Goal: Information Seeking & Learning: Learn about a topic

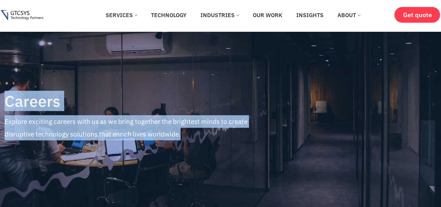
click at [0, 121] on section "Careers Explore exciting careers with us as we bring together the brightest min…" at bounding box center [220, 121] width 441 height 180
click at [21, 110] on h4 "Careers" at bounding box center [139, 100] width 268 height 17
click at [21, 112] on div "Careers Explore exciting careers with us as we bring together the brightest min…" at bounding box center [138, 121] width 275 height 180
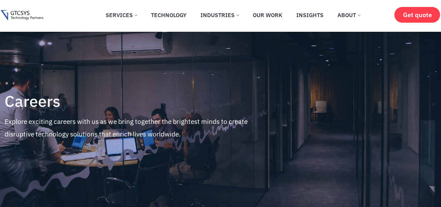
click at [15, 106] on h4 "Careers" at bounding box center [139, 100] width 268 height 17
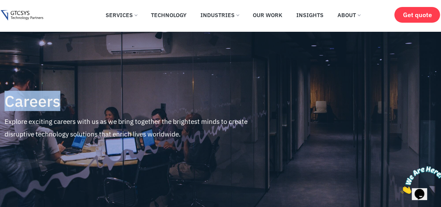
drag, startPoint x: 71, startPoint y: 111, endPoint x: 81, endPoint y: 111, distance: 10.1
click at [81, 111] on div "Careers Explore exciting careers with us as we bring together the brightest min…" at bounding box center [138, 121] width 275 height 180
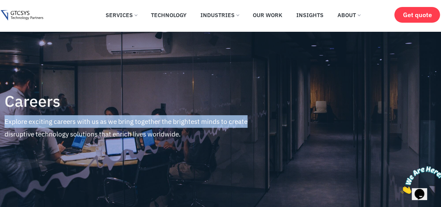
drag, startPoint x: 12, startPoint y: 122, endPoint x: 258, endPoint y: 126, distance: 246.2
click at [258, 126] on p "Explore exciting careers with us as we bring together the brightest minds to cr…" at bounding box center [139, 127] width 268 height 25
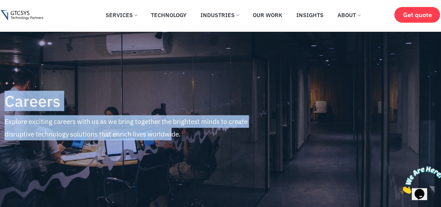
drag, startPoint x: 170, startPoint y: 134, endPoint x: 0, endPoint y: 137, distance: 169.9
click at [0, 137] on section "Careers Explore exciting careers with us as we bring together the brightest min…" at bounding box center [220, 121] width 441 height 180
click at [108, 121] on p "Explore exciting careers with us as we bring together the brightest minds to cr…" at bounding box center [139, 127] width 268 height 25
click at [113, 116] on p "Explore exciting careers with us as we bring together the brightest minds to cr…" at bounding box center [139, 127] width 268 height 25
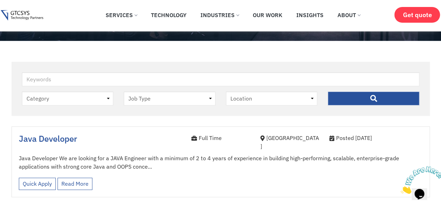
scroll to position [209, 0]
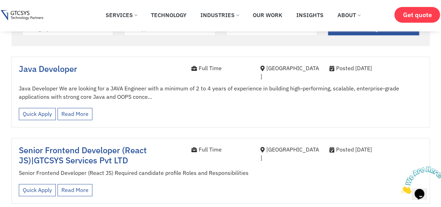
drag, startPoint x: 149, startPoint y: 91, endPoint x: 15, endPoint y: 85, distance: 133.3
click at [15, 85] on div "Java Developer Full Time Ahmedabad Posted 4 months ago Java Developer We are lo…" at bounding box center [221, 91] width 418 height 71
click at [114, 104] on div "Quick Apply Read More View less" at bounding box center [221, 113] width 404 height 19
drag, startPoint x: 150, startPoint y: 92, endPoint x: 19, endPoint y: 83, distance: 131.1
click at [22, 84] on p "Java Developer We are looking for a JAVA Engineer with a minimum of 2 to 4 year…" at bounding box center [221, 92] width 404 height 17
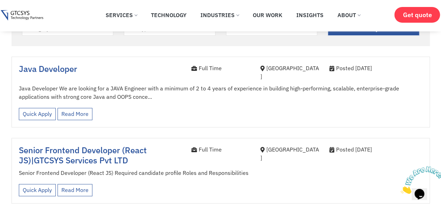
click at [15, 79] on div "Java Developer Full Time Ahmedabad Posted 4 months ago Java Developer We are lo…" at bounding box center [221, 91] width 418 height 71
drag, startPoint x: 15, startPoint y: 79, endPoint x: 145, endPoint y: 92, distance: 130.1
click at [144, 92] on div "Java Developer Full Time Ahmedabad Posted 4 months ago Java Developer We are lo…" at bounding box center [221, 91] width 418 height 71
drag, startPoint x: 150, startPoint y: 91, endPoint x: 14, endPoint y: 78, distance: 136.6
click at [14, 78] on div "Java Developer Full Time Ahmedabad Posted 4 months ago Java Developer We are lo…" at bounding box center [221, 91] width 418 height 71
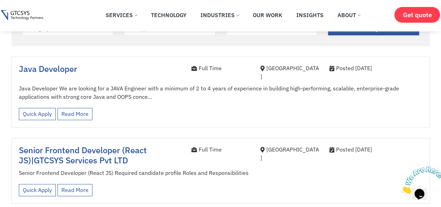
click at [18, 77] on div "Java Developer" at bounding box center [100, 74] width 173 height 20
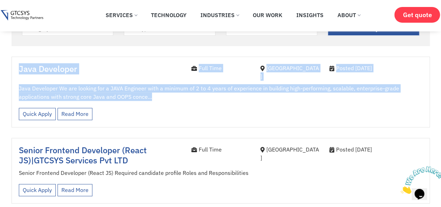
drag, startPoint x: 56, startPoint y: 85, endPoint x: 157, endPoint y: 92, distance: 101.4
click at [157, 92] on div "Java Developer Full Time Ahmedabad Posted 4 months ago Java Developer We are lo…" at bounding box center [221, 91] width 418 height 71
click at [157, 92] on p "Java Developer We are looking for a JAVA Engineer with a minimum of 2 to 4 year…" at bounding box center [221, 92] width 404 height 17
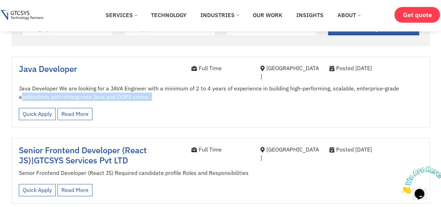
drag, startPoint x: 143, startPoint y: 92, endPoint x: 13, endPoint y: 88, distance: 130.1
click at [16, 90] on div "Java Developer Full Time Ahmedabad Posted 4 months ago Java Developer We are lo…" at bounding box center [221, 91] width 418 height 71
click at [34, 84] on p "Java Developer We are looking for a JAVA Engineer with a minimum of 2 to 4 year…" at bounding box center [221, 92] width 404 height 17
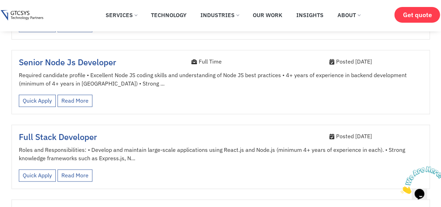
scroll to position [384, 0]
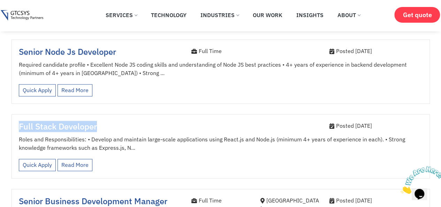
drag, startPoint x: 97, startPoint y: 119, endPoint x: 20, endPoint y: 118, distance: 77.8
click at [20, 121] on h4 "Full Stack Developer" at bounding box center [100, 126] width 162 height 10
click at [20, 121] on span "Full Stack Developer" at bounding box center [58, 126] width 78 height 11
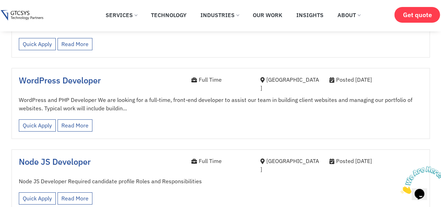
scroll to position [1116, 0]
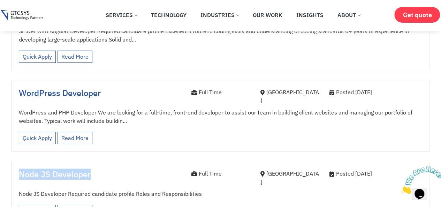
drag, startPoint x: 96, startPoint y: 129, endPoint x: 21, endPoint y: 129, distance: 74.3
click at [21, 169] on h4 "Node JS Developer" at bounding box center [100, 174] width 162 height 10
click at [93, 169] on h4 "Node JS Developer" at bounding box center [100, 174] width 162 height 10
drag, startPoint x: 91, startPoint y: 130, endPoint x: 17, endPoint y: 129, distance: 74.3
click at [17, 169] on div "Node JS Developer" at bounding box center [100, 179] width 173 height 20
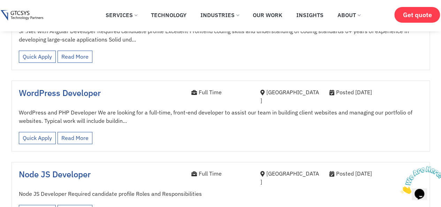
click at [83, 157] on div at bounding box center [221, 193] width 418 height 73
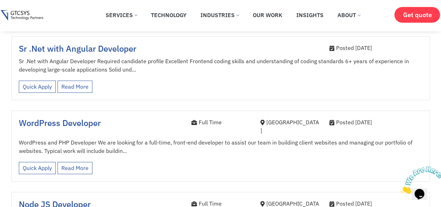
scroll to position [1046, 0]
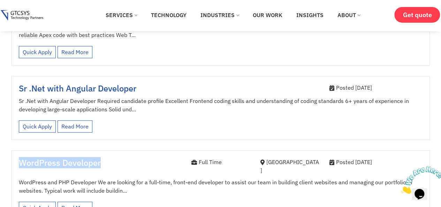
drag, startPoint x: 74, startPoint y: 123, endPoint x: 19, endPoint y: 120, distance: 54.5
click at [19, 158] on h4 "WordPress Developer" at bounding box center [100, 163] width 162 height 10
click at [102, 158] on h4 "WordPress Developer" at bounding box center [100, 163] width 162 height 10
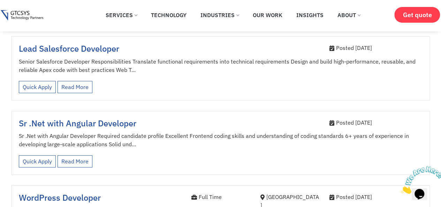
click at [101, 152] on div "Quick Apply Read More View less" at bounding box center [221, 161] width 404 height 19
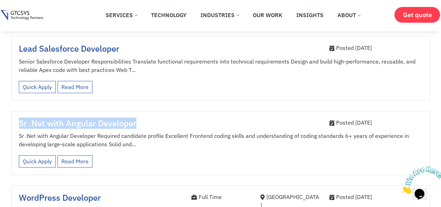
drag, startPoint x: 128, startPoint y: 88, endPoint x: 19, endPoint y: 88, distance: 108.5
click at [19, 118] on div "Sr .Net with Angular Developer" at bounding box center [100, 125] width 173 height 14
click at [145, 118] on h4 "Sr .Net with Angular Developer" at bounding box center [100, 123] width 162 height 10
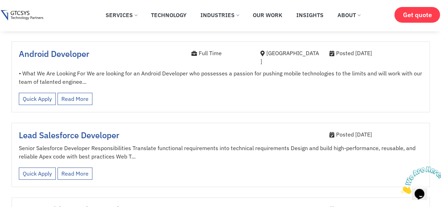
scroll to position [907, 0]
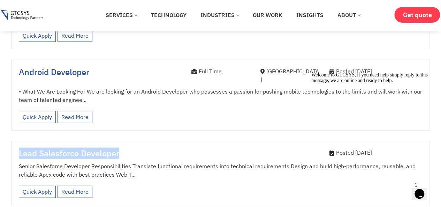
drag, startPoint x: 120, startPoint y: 113, endPoint x: 59, endPoint y: 81, distance: 68.6
click at [19, 141] on div "Lead Salesforce Developer Posted 2 years ago Senior Salesforce Developer Respon…" at bounding box center [221, 173] width 418 height 64
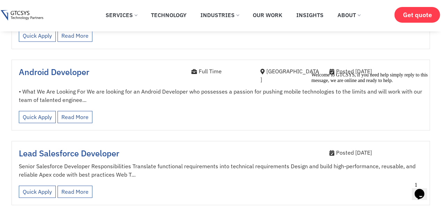
click at [131, 107] on div "Quick Apply Read More View less" at bounding box center [221, 116] width 404 height 19
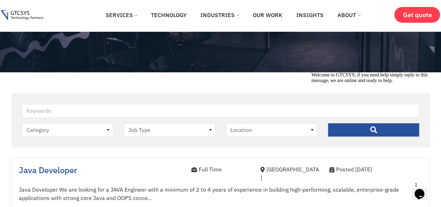
scroll to position [0, 0]
